Goal: Information Seeking & Learning: Learn about a topic

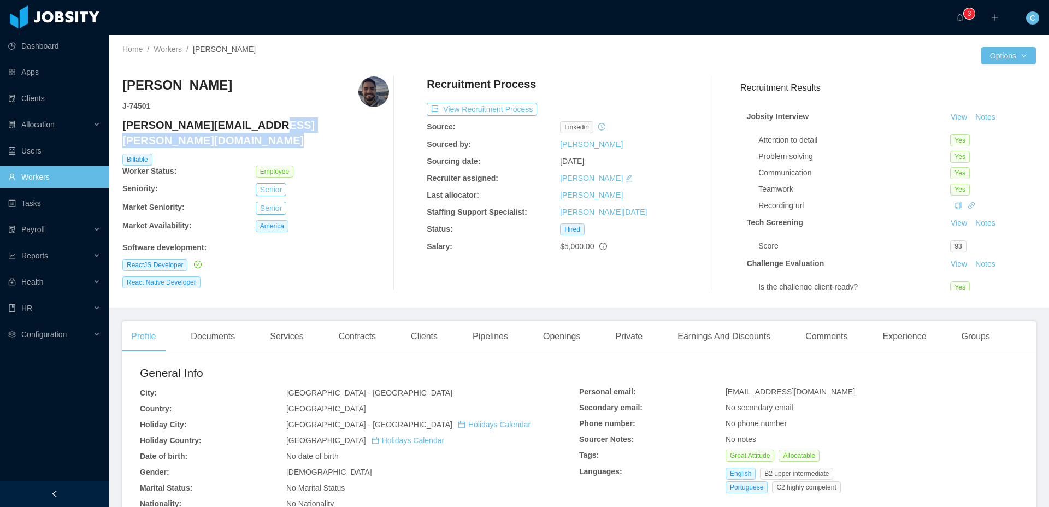
drag, startPoint x: 251, startPoint y: 123, endPoint x: 122, endPoint y: 132, distance: 129.2
click at [122, 132] on h4 "rodrigo.leao@jobsity.com" at bounding box center [255, 132] width 267 height 31
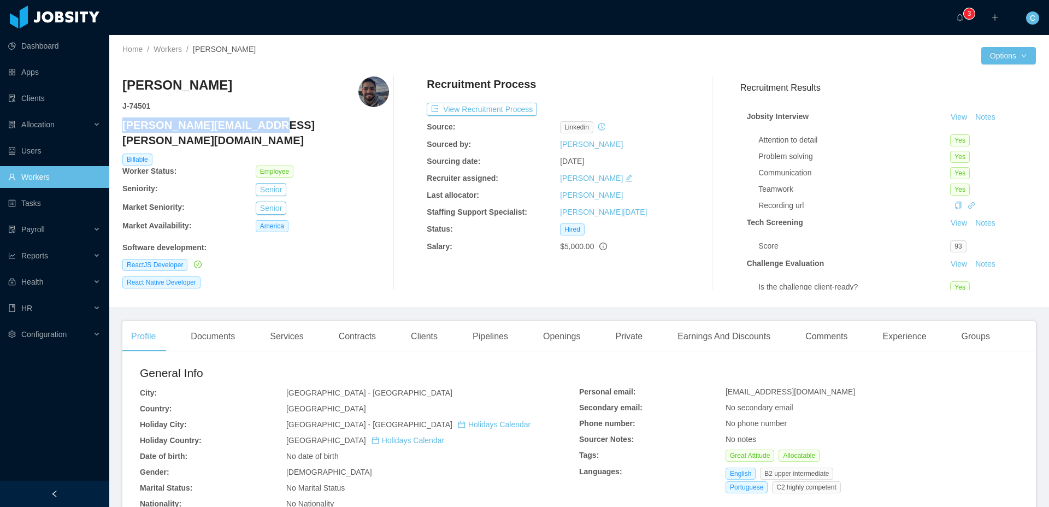
drag, startPoint x: 123, startPoint y: 128, endPoint x: 257, endPoint y: 123, distance: 134.5
click at [257, 123] on h4 "rodrigo.leao@jobsity.com" at bounding box center [255, 132] width 267 height 31
copy h4 "rodrigo.leao@jobsity.com"
click at [308, 340] on div "Services" at bounding box center [286, 336] width 51 height 31
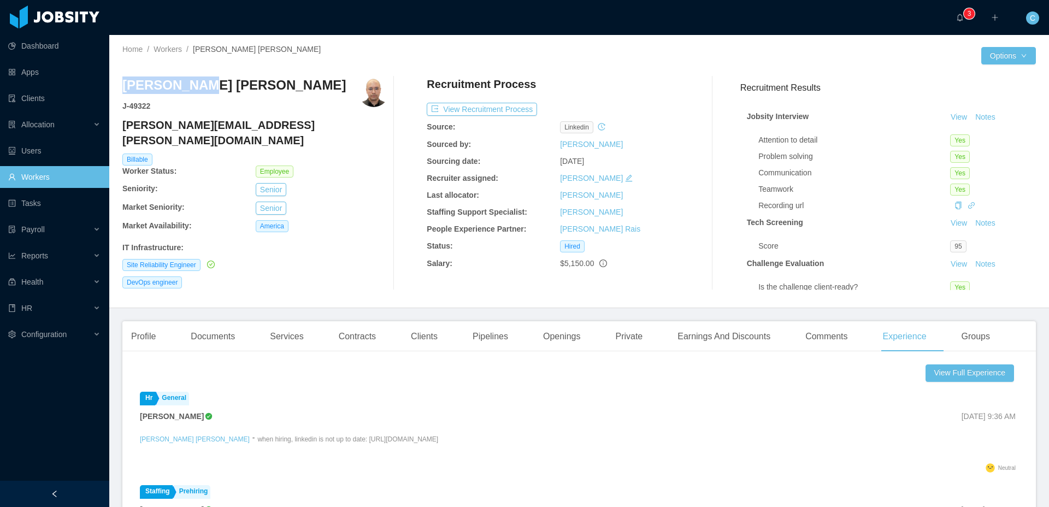
drag, startPoint x: 198, startPoint y: 84, endPoint x: 119, endPoint y: 87, distance: 79.3
click at [125, 85] on h3 "Juan Manuel Carrillo Moreno" at bounding box center [233, 84] width 223 height 17
copy h3 "Juan Manuel"
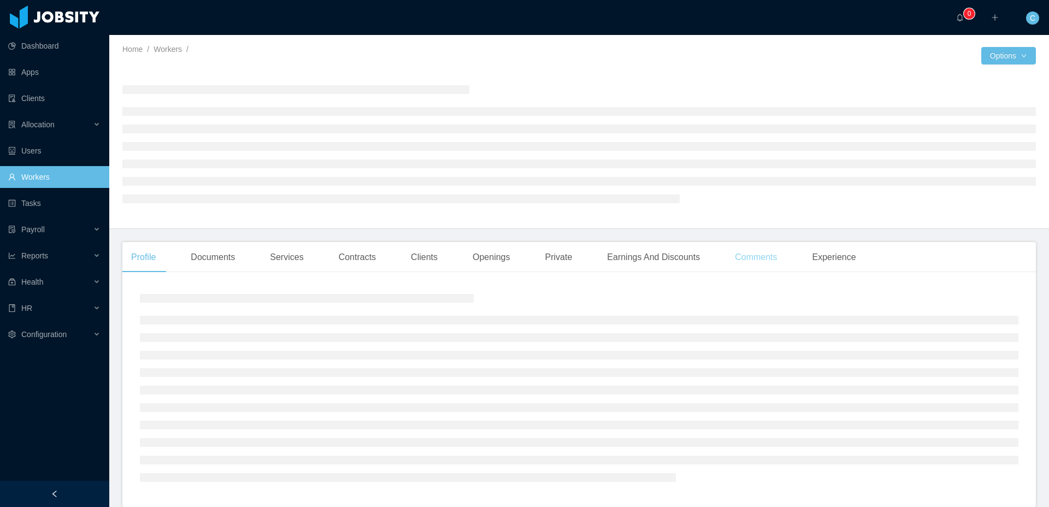
click at [764, 258] on div "Comments" at bounding box center [756, 257] width 60 height 31
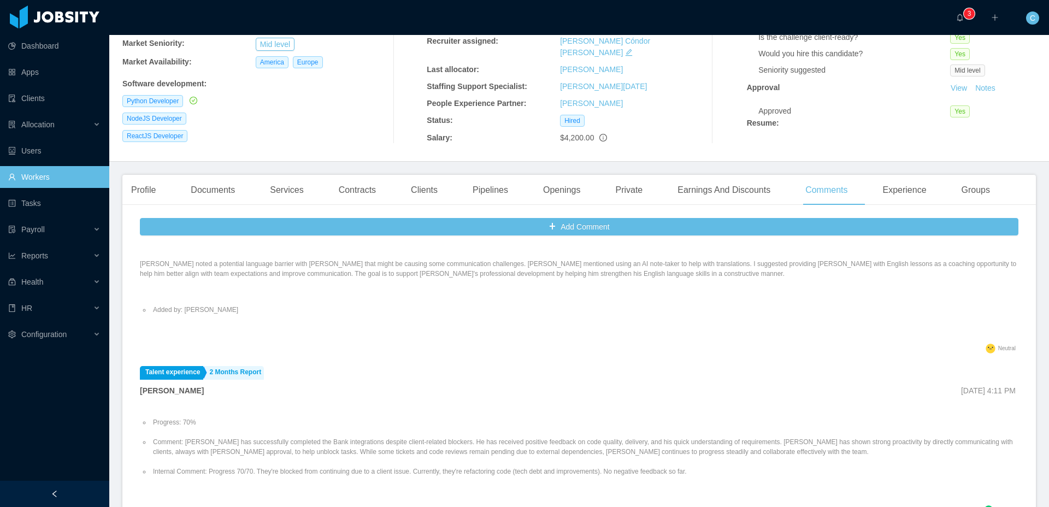
scroll to position [150, 0]
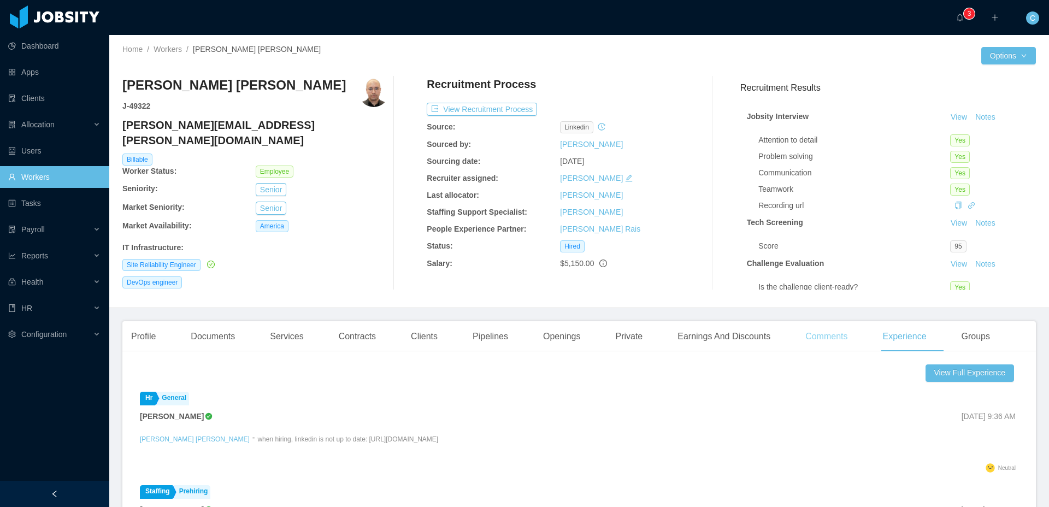
drag, startPoint x: 846, startPoint y: 342, endPoint x: 840, endPoint y: 340, distance: 5.6
click at [845, 342] on div "Comments" at bounding box center [827, 336] width 60 height 31
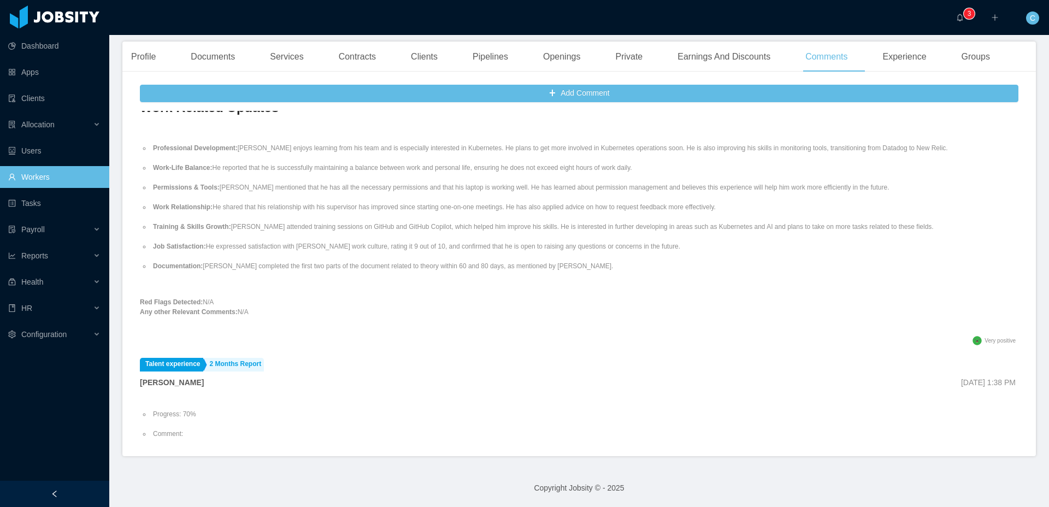
scroll to position [196, 0]
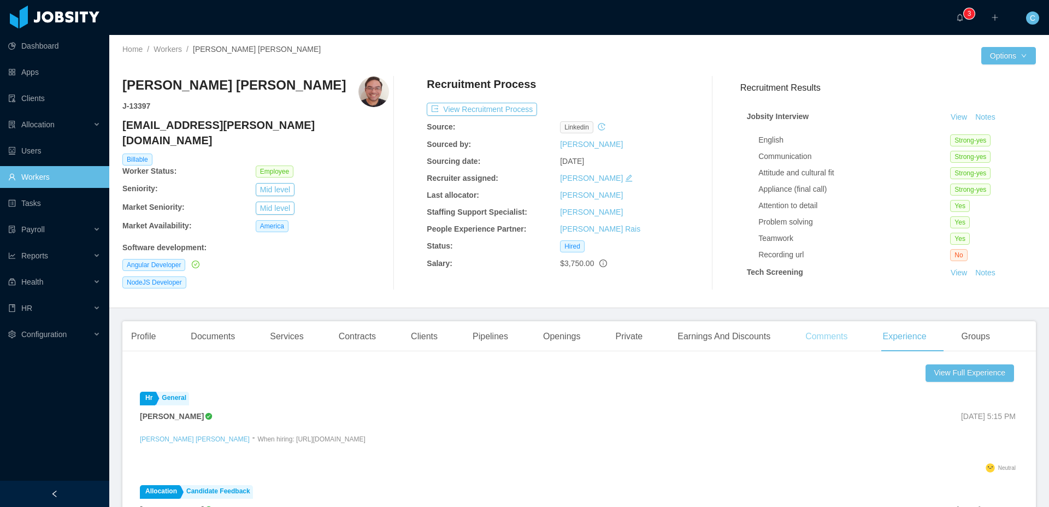
click at [833, 337] on div "Comments" at bounding box center [827, 336] width 60 height 31
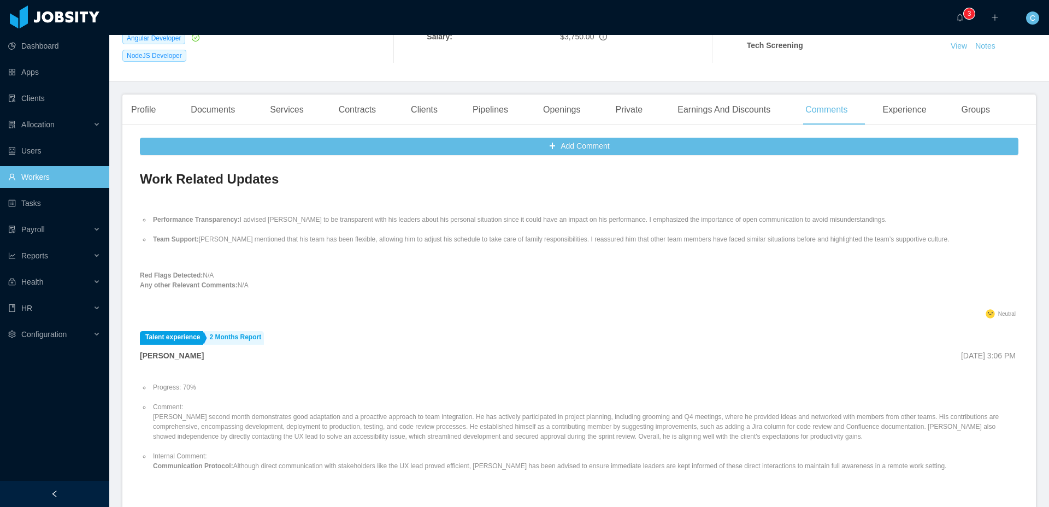
scroll to position [157, 0]
